Goal: Information Seeking & Learning: Learn about a topic

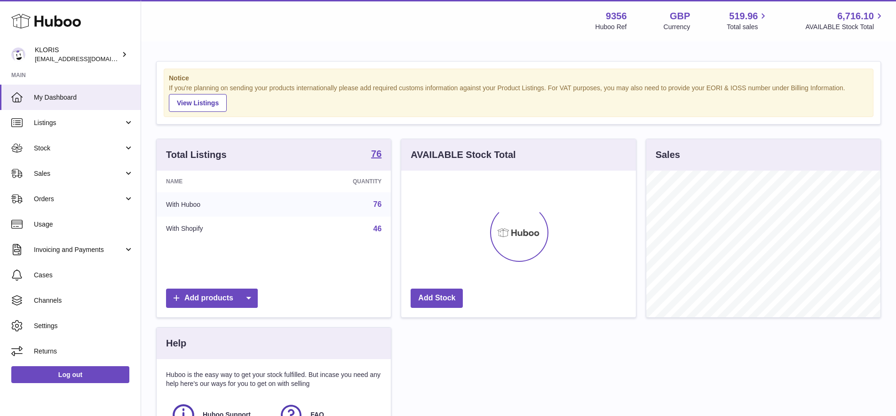
scroll to position [147, 235]
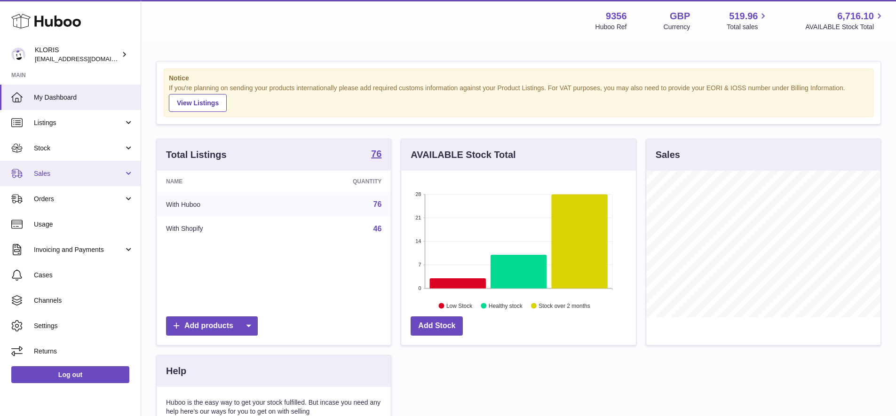
click at [41, 173] on span "Sales" at bounding box center [79, 173] width 90 height 9
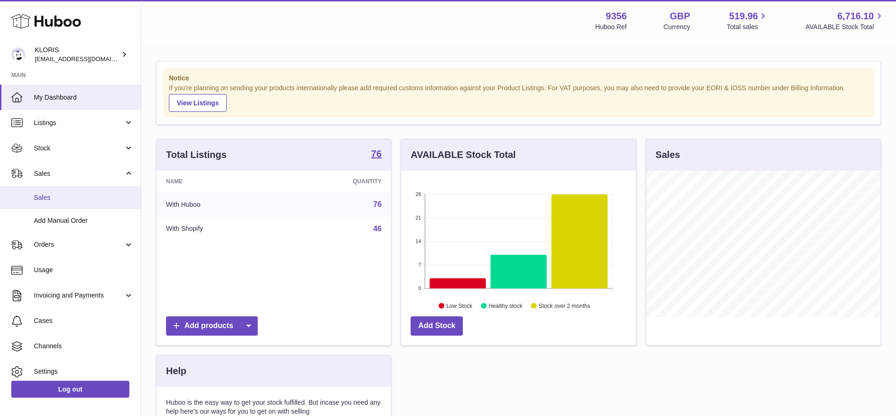
click at [48, 197] on span "Sales" at bounding box center [84, 197] width 100 height 9
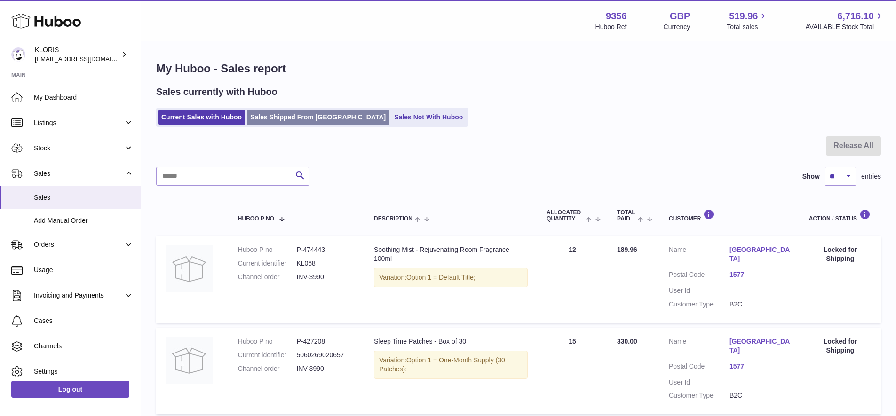
click at [304, 116] on link "Sales Shipped From [GEOGRAPHIC_DATA]" at bounding box center [318, 118] width 142 height 16
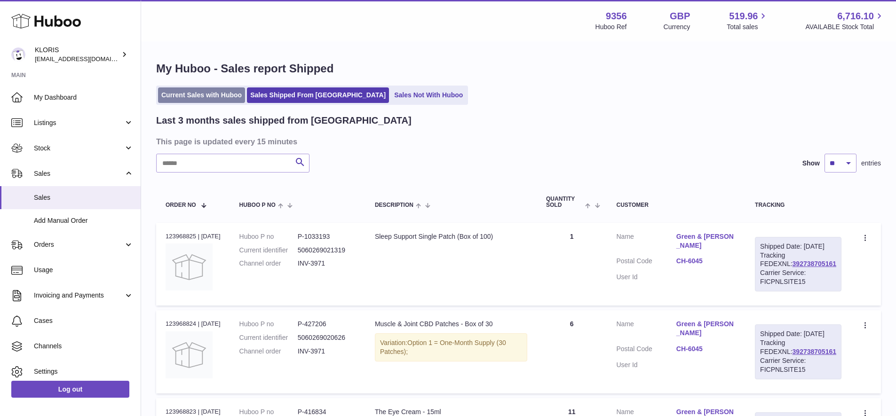
click at [202, 94] on link "Current Sales with Huboo" at bounding box center [201, 95] width 87 height 16
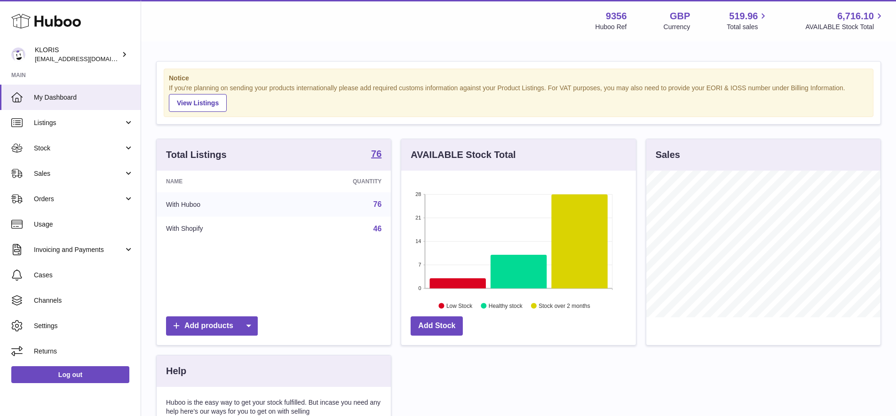
scroll to position [147, 235]
click at [203, 102] on link "View Listings" at bounding box center [198, 103] width 58 height 18
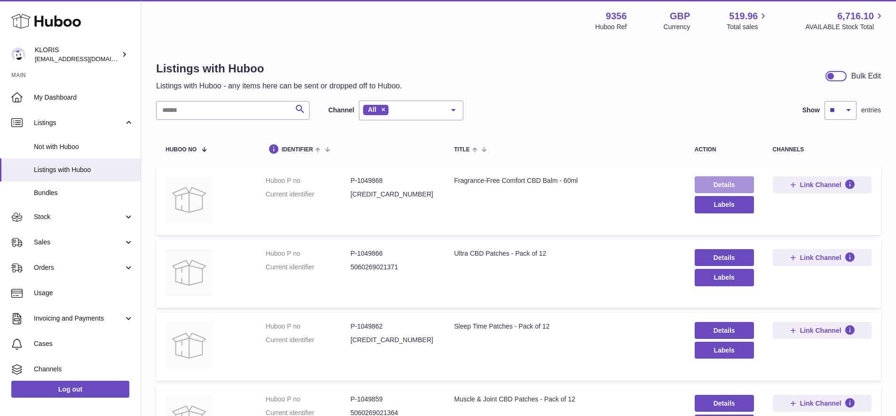
click at [723, 183] on link "Details" at bounding box center [724, 184] width 59 height 17
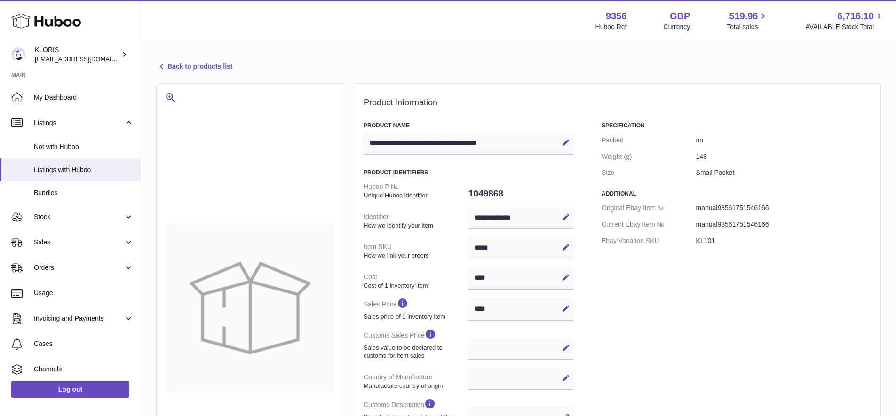
select select
select select "****"
click at [56, 238] on span "Sales" at bounding box center [79, 242] width 90 height 9
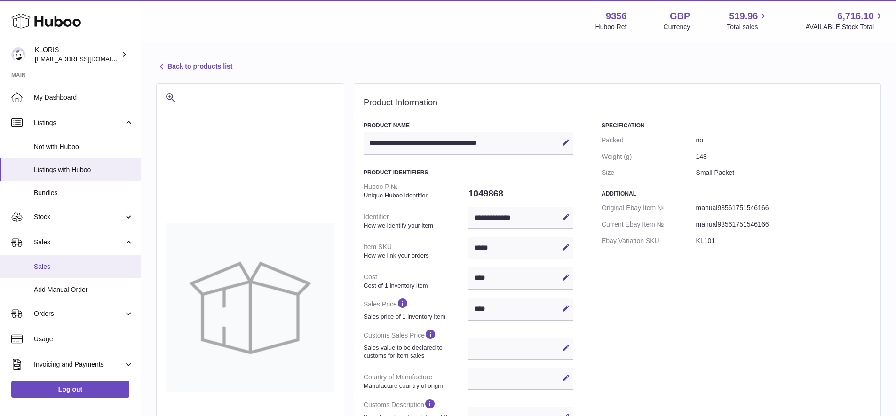
click at [54, 263] on span "Sales" at bounding box center [84, 266] width 100 height 9
